Goal: Use online tool/utility: Use online tool/utility

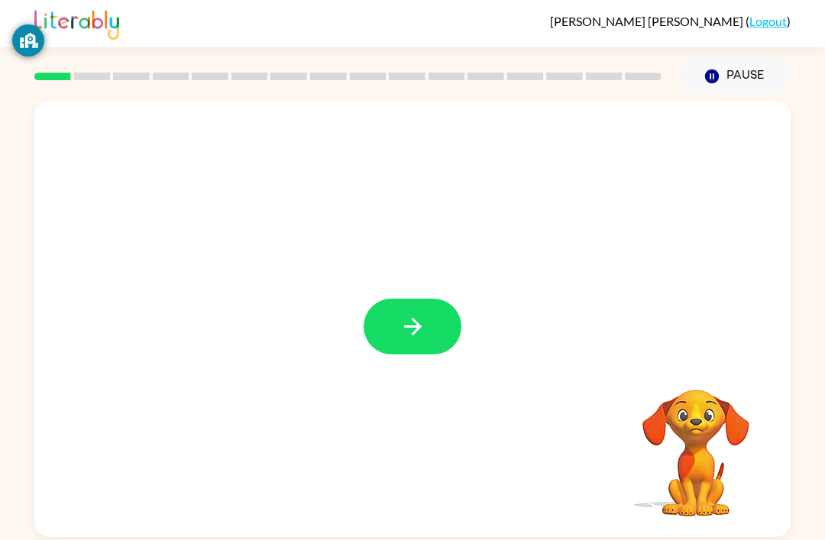
click at [452, 307] on button "button" at bounding box center [413, 327] width 98 height 56
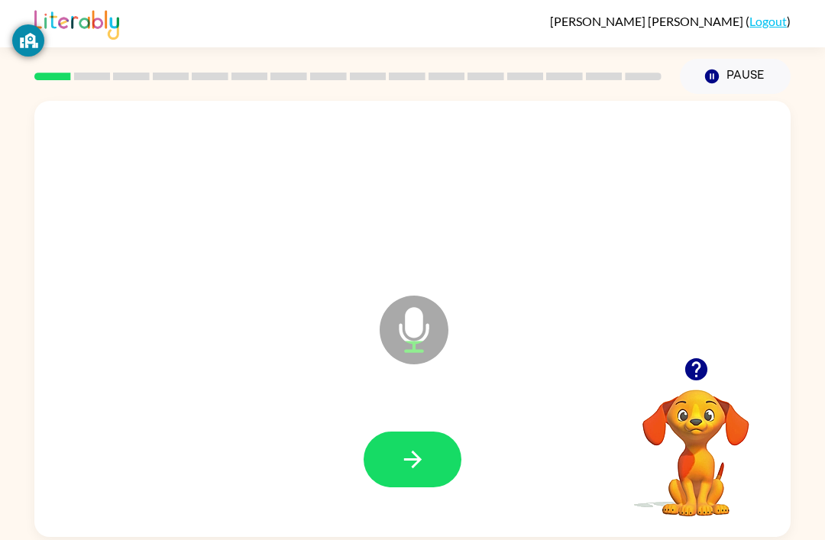
click at [423, 462] on icon "button" at bounding box center [413, 459] width 27 height 27
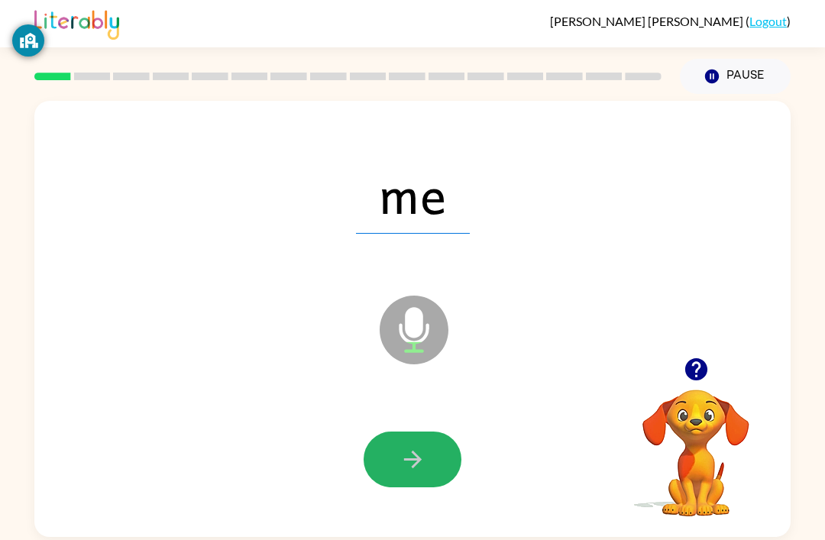
click at [421, 453] on icon "button" at bounding box center [413, 459] width 27 height 27
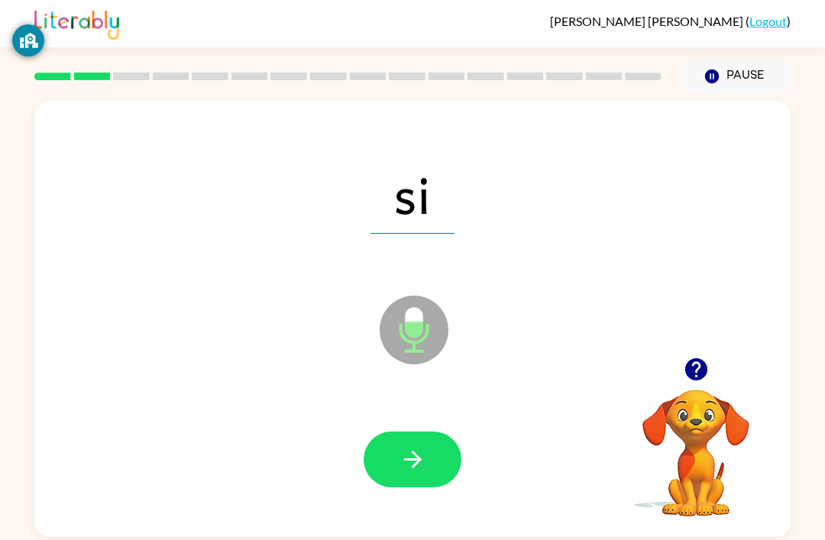
click at [432, 445] on button "button" at bounding box center [413, 460] width 98 height 56
click at [423, 458] on icon "button" at bounding box center [413, 459] width 27 height 27
click at [423, 457] on icon "button" at bounding box center [413, 459] width 27 height 27
click at [425, 468] on icon "button" at bounding box center [413, 459] width 27 height 27
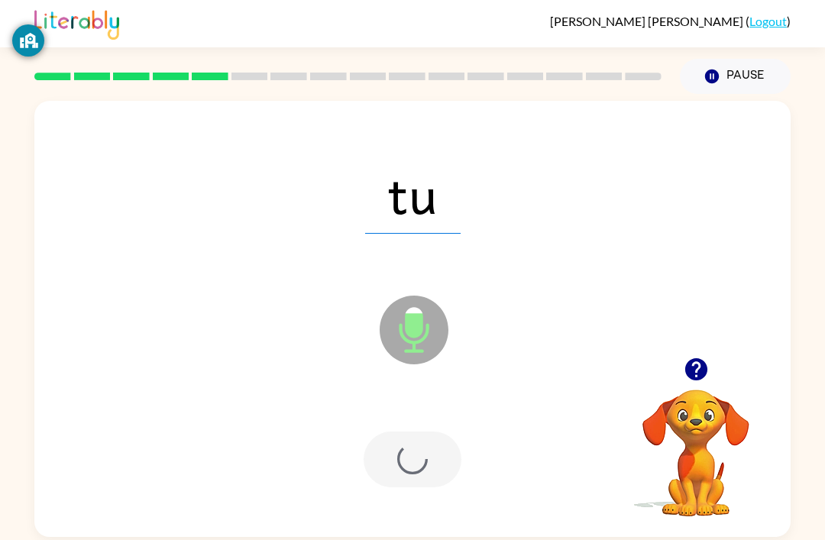
click at [424, 468] on div at bounding box center [413, 460] width 98 height 56
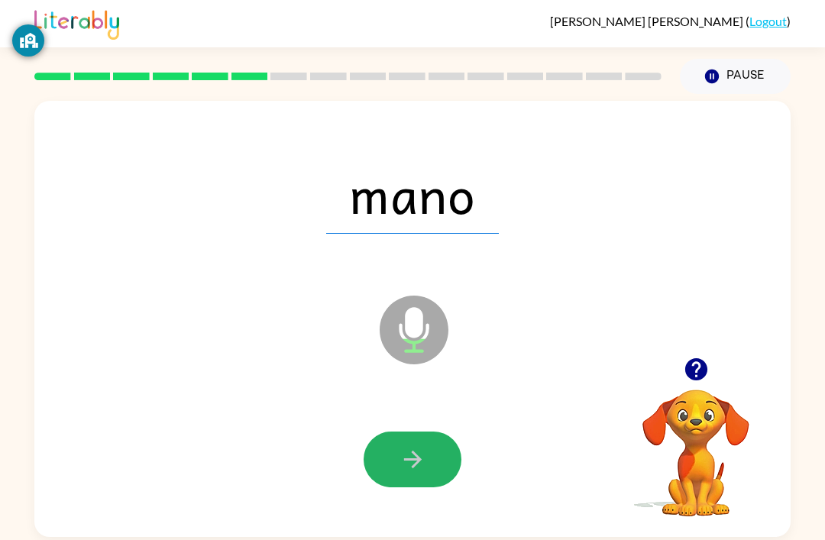
click at [443, 453] on button "button" at bounding box center [413, 460] width 98 height 56
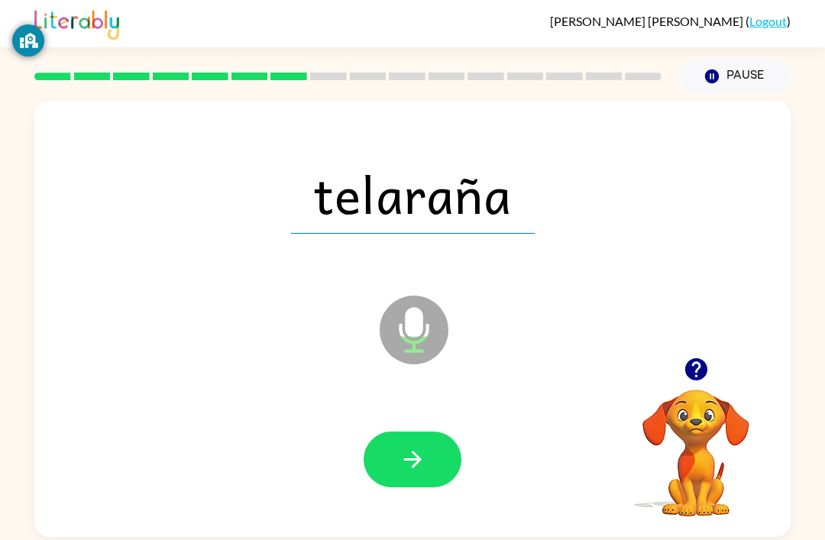
click at [431, 441] on button "button" at bounding box center [413, 460] width 98 height 56
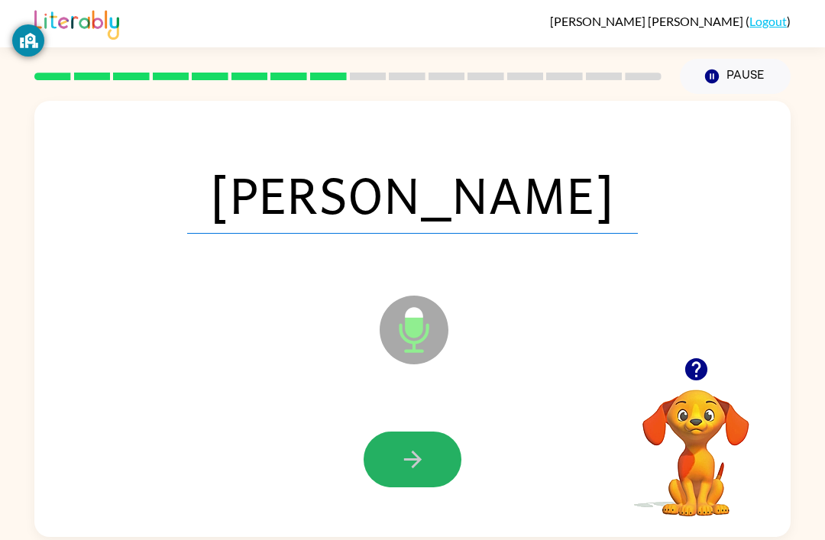
click at [420, 468] on icon "button" at bounding box center [413, 459] width 27 height 27
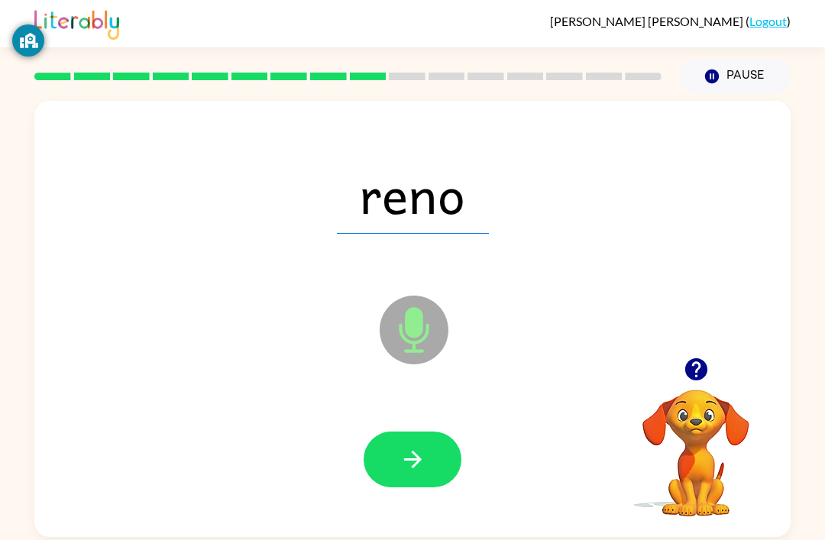
click at [400, 471] on icon "button" at bounding box center [413, 459] width 27 height 27
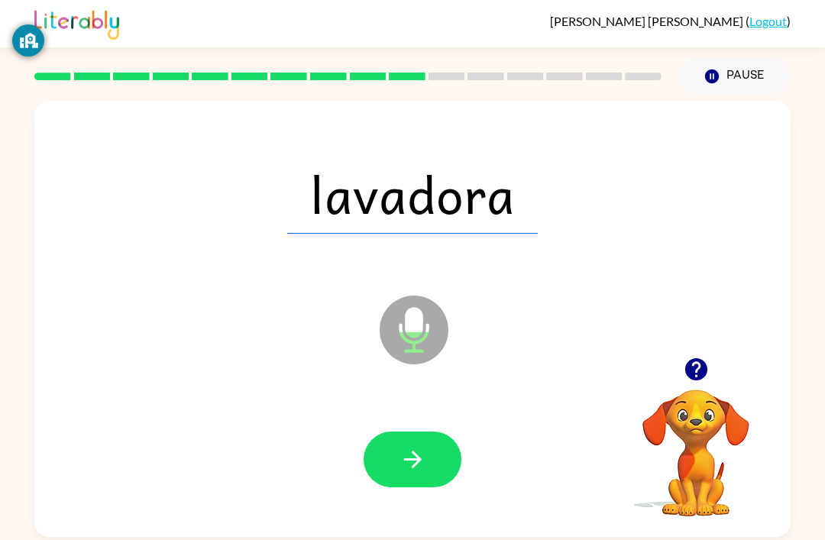
click at [429, 449] on button "button" at bounding box center [413, 460] width 98 height 56
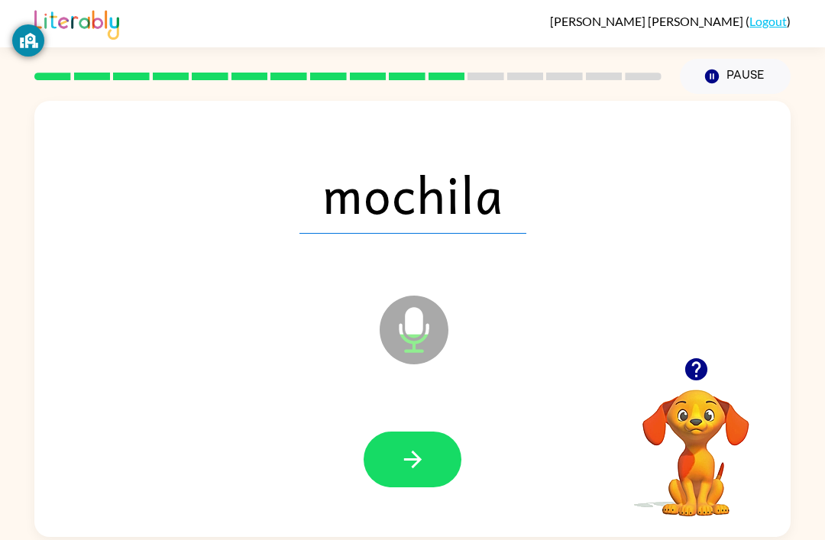
click at [418, 448] on button "button" at bounding box center [413, 460] width 98 height 56
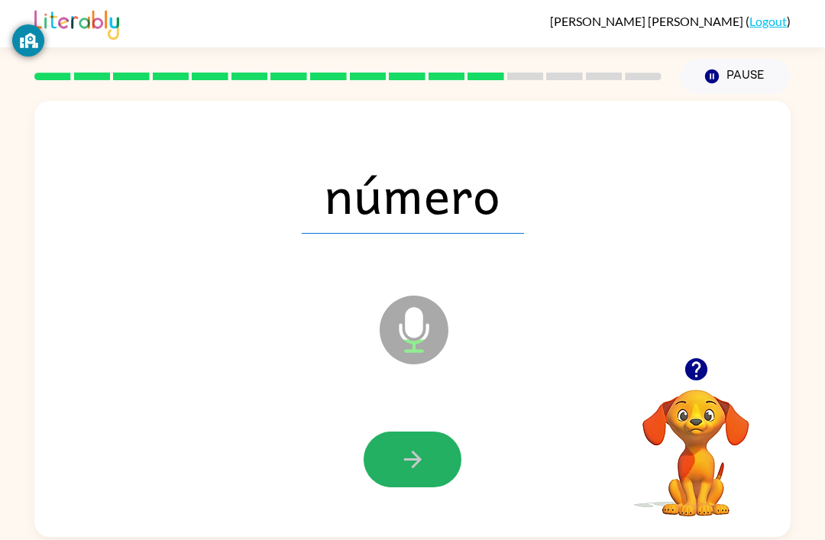
click at [423, 462] on icon "button" at bounding box center [413, 459] width 27 height 27
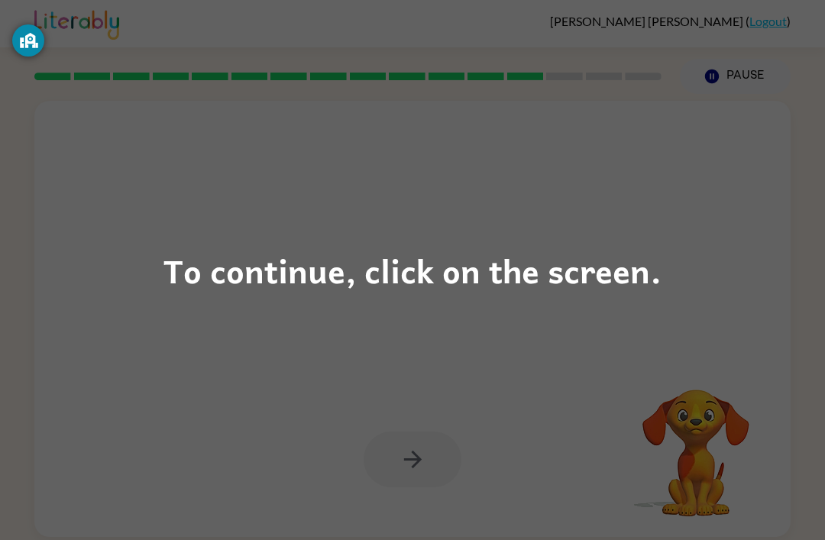
click at [730, 335] on div "To continue, click on the screen." at bounding box center [412, 270] width 825 height 540
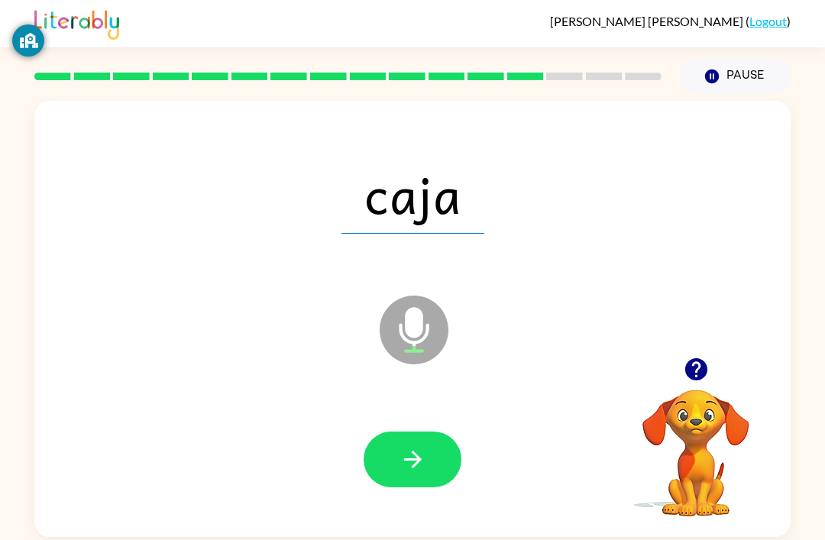
click at [401, 468] on icon "button" at bounding box center [413, 459] width 27 height 27
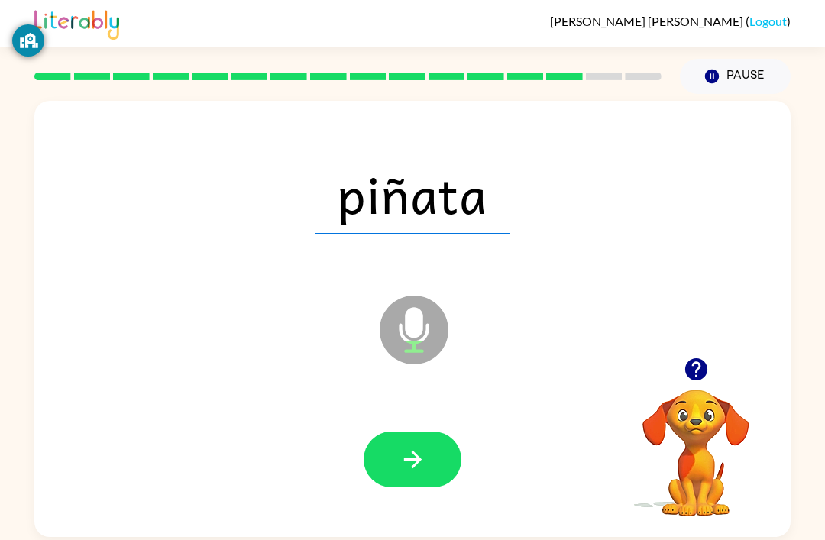
click at [416, 450] on icon "button" at bounding box center [413, 459] width 27 height 27
click at [403, 438] on button "button" at bounding box center [413, 460] width 98 height 56
